Goal: Task Accomplishment & Management: Manage account settings

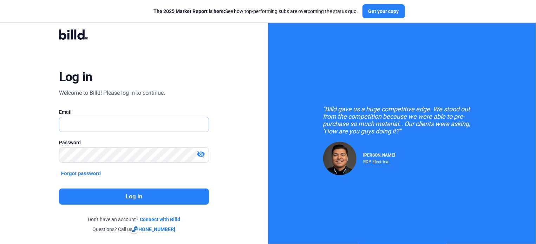
type input "[PERSON_NAME][EMAIL_ADDRESS][DOMAIN_NAME]"
click at [133, 196] on button "Log in" at bounding box center [134, 197] width 150 height 16
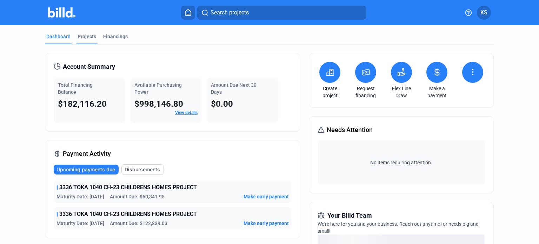
click at [79, 38] on div "Projects" at bounding box center [87, 36] width 19 height 7
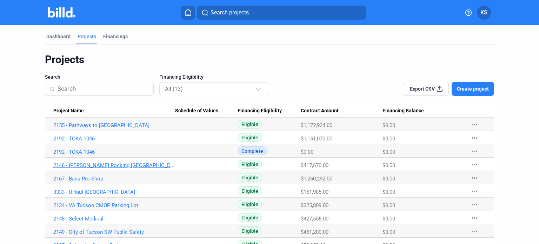
click at [126, 164] on link "2146 - [PERSON_NAME] Rocking [GEOGRAPHIC_DATA]" at bounding box center [114, 165] width 122 height 6
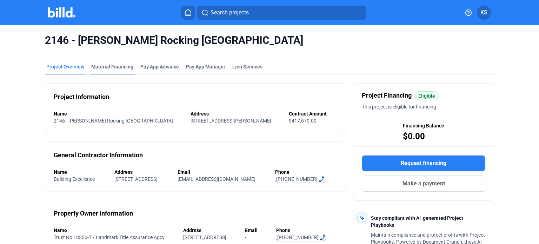
click at [117, 67] on div "Material Financing" at bounding box center [112, 66] width 42 height 7
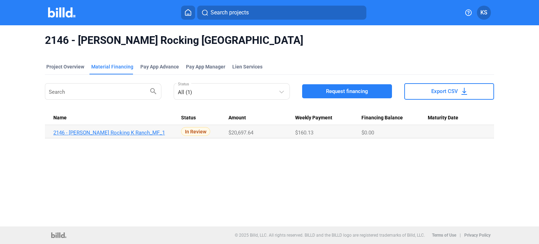
click at [117, 134] on link "2146 - [PERSON_NAME] Rocking K Ranch_MF_1" at bounding box center [114, 133] width 122 height 6
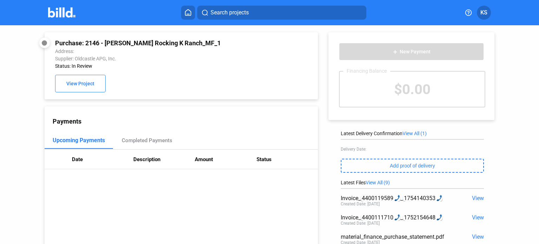
scroll to position [35, 0]
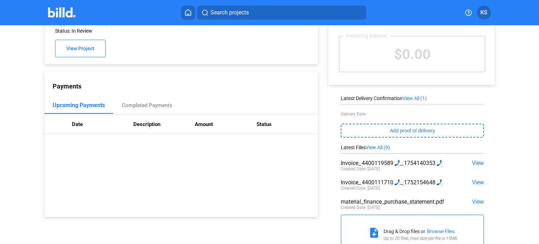
click at [476, 163] on span "View" at bounding box center [478, 163] width 12 height 7
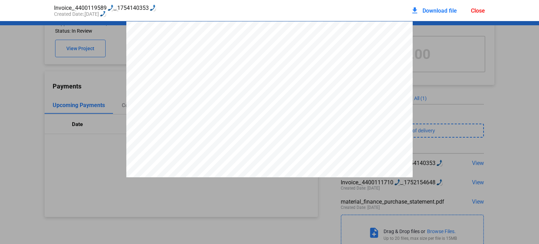
scroll to position [4, 0]
